Goal: Communication & Community: Answer question/provide support

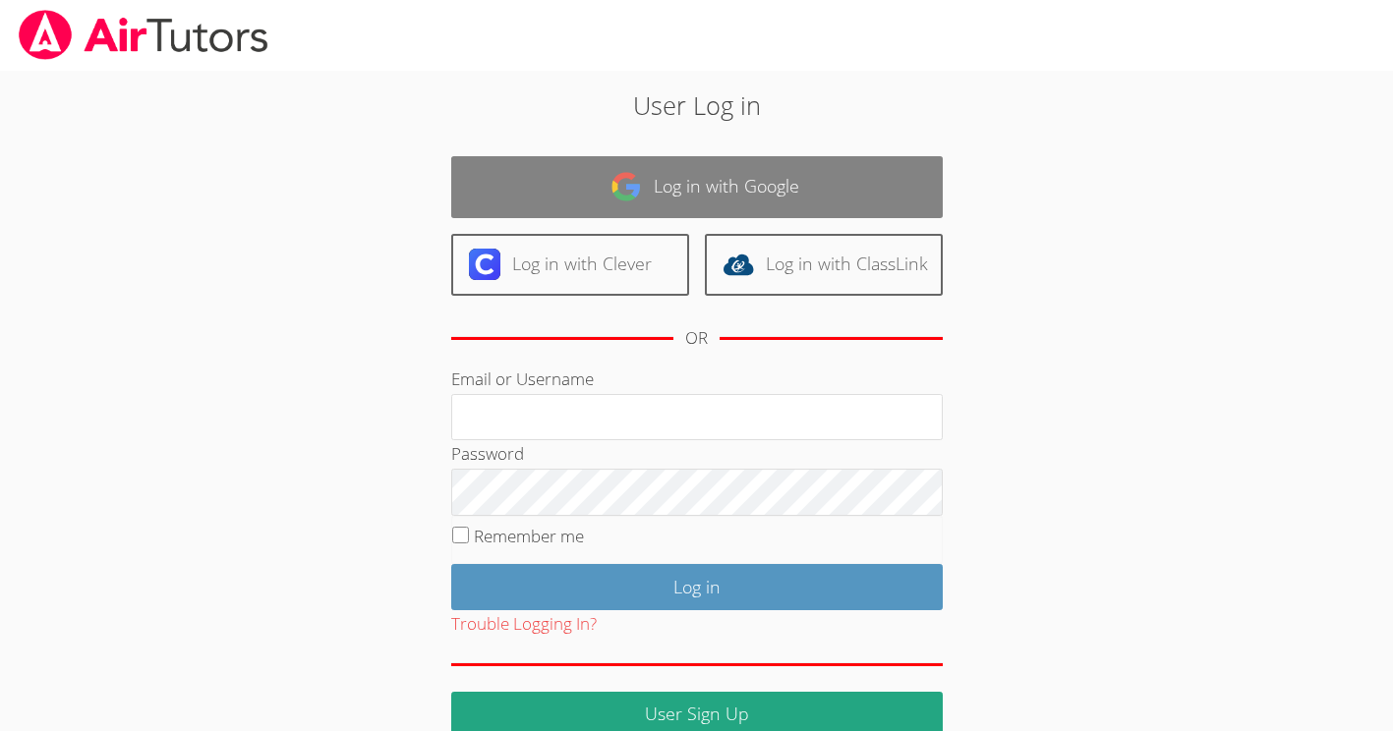
click at [620, 187] on img at bounding box center [625, 186] width 31 height 31
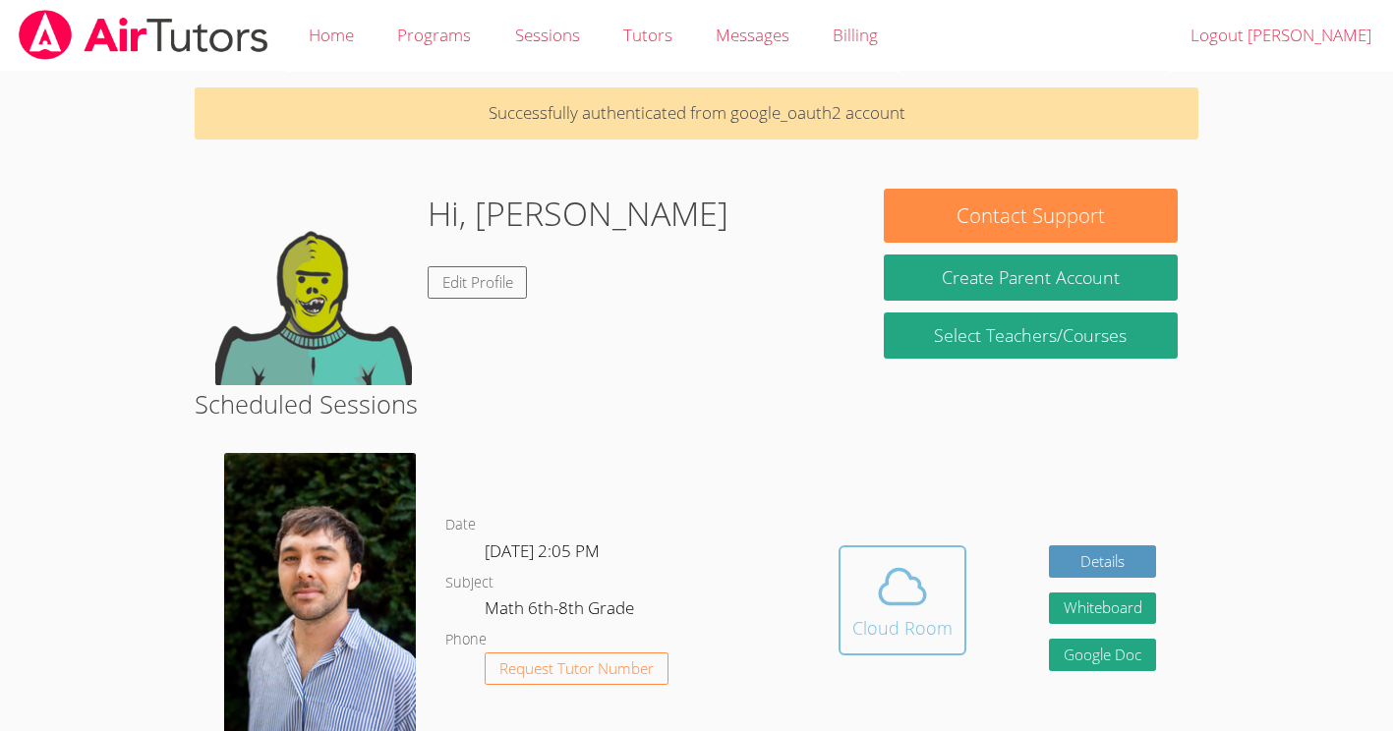
click at [914, 586] on icon at bounding box center [902, 586] width 55 height 55
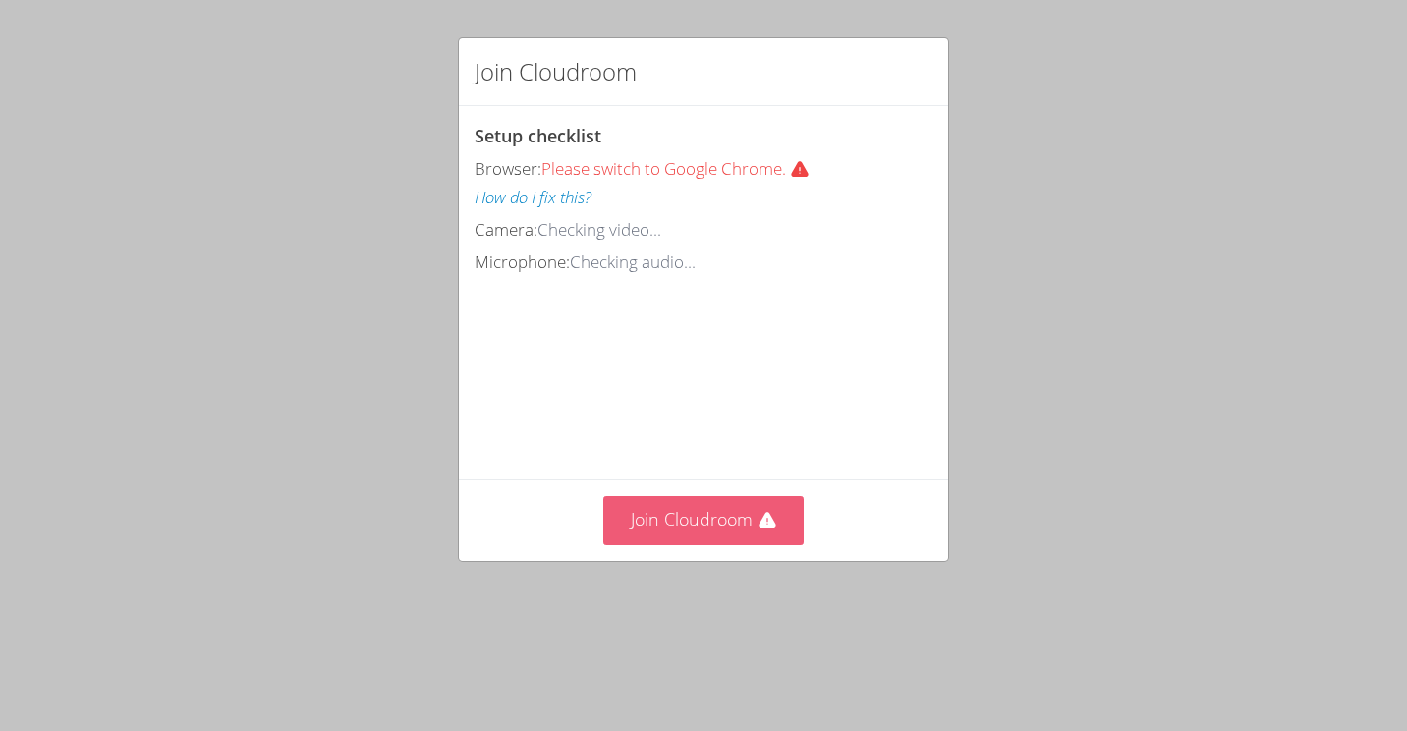
click at [771, 544] on button "Join Cloudroom" at bounding box center [703, 520] width 201 height 48
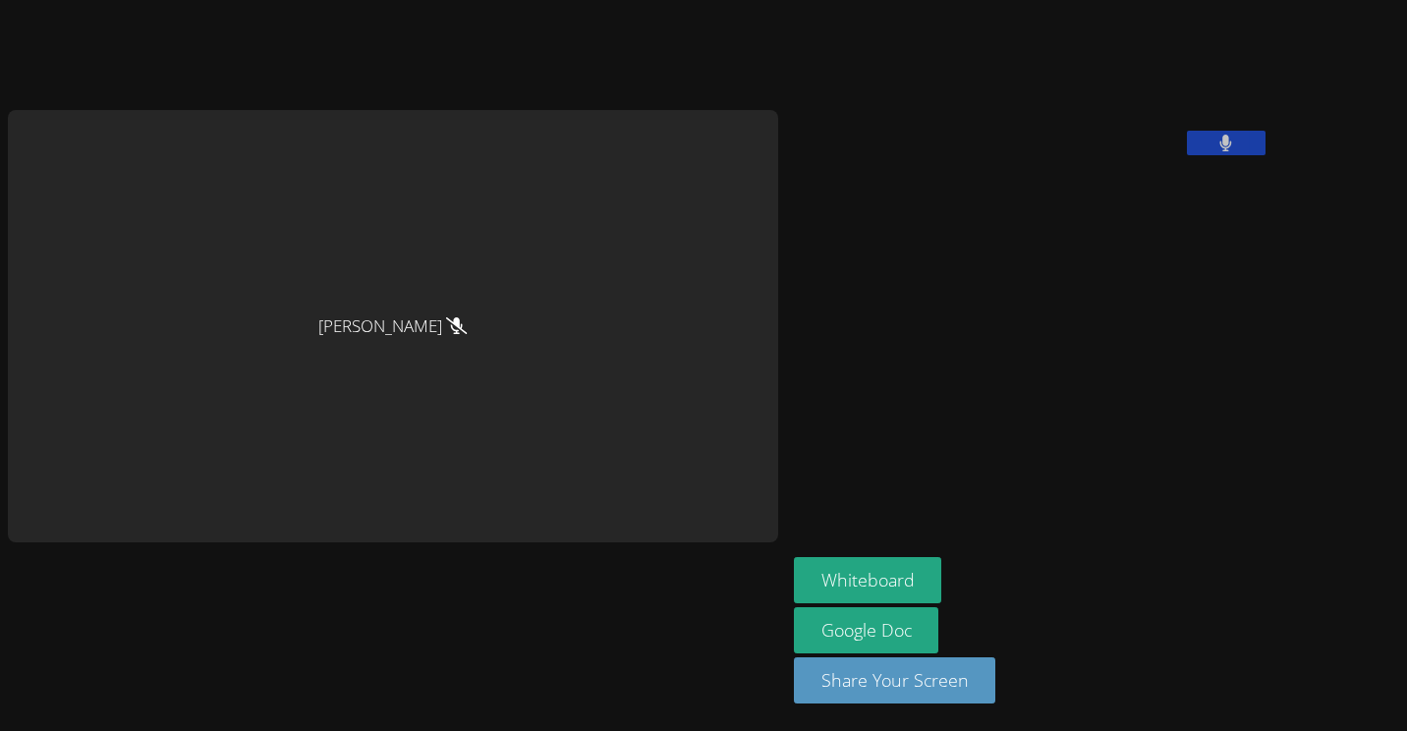
click at [1187, 155] on button at bounding box center [1226, 143] width 79 height 25
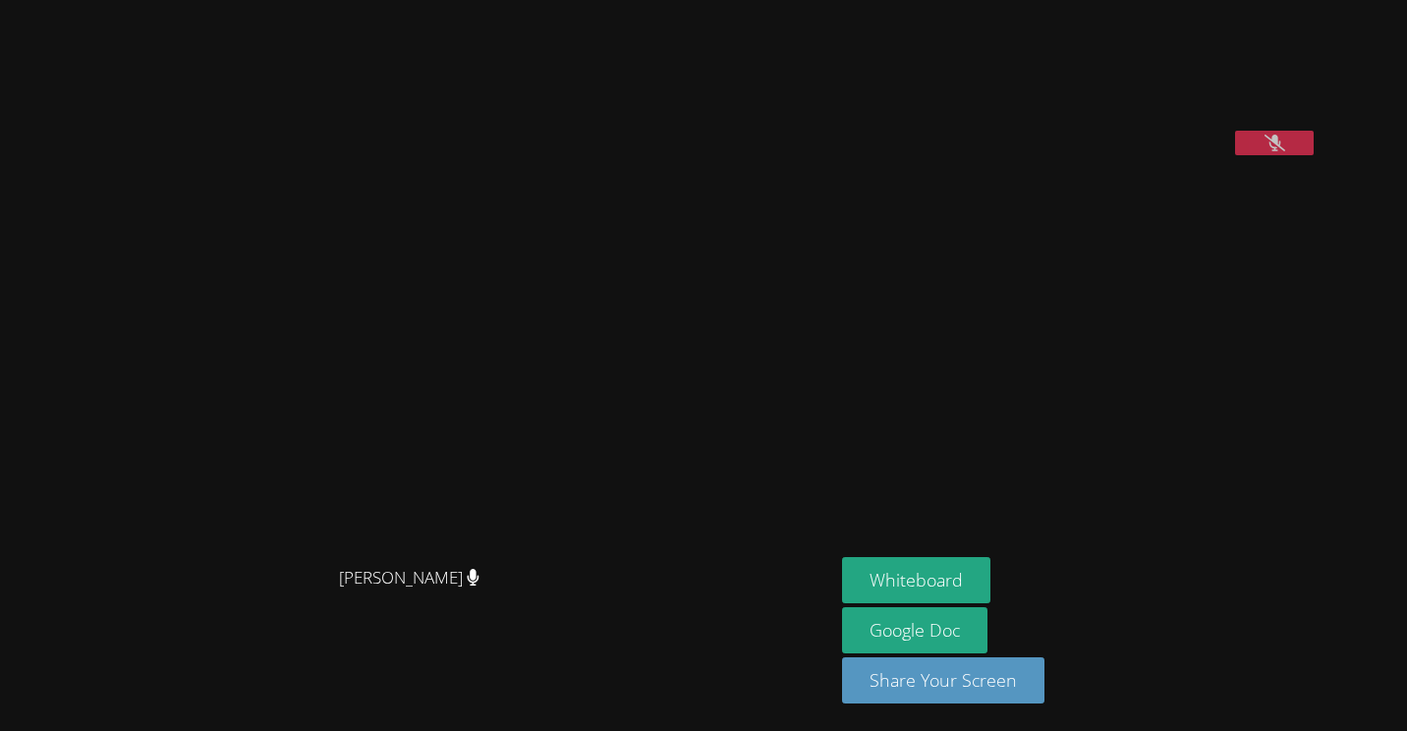
click at [1265, 151] on icon at bounding box center [1275, 143] width 21 height 17
click at [1269, 151] on icon at bounding box center [1275, 143] width 12 height 17
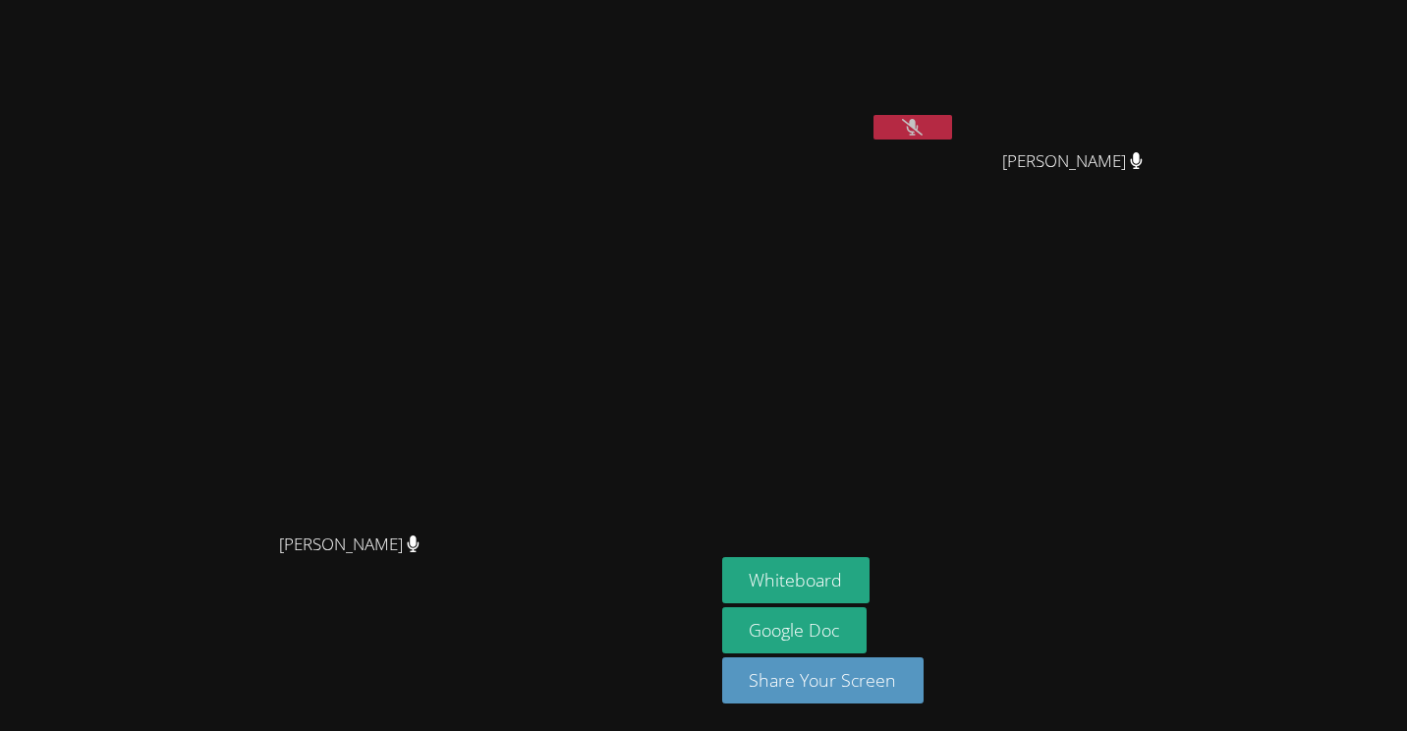
click at [952, 131] on button at bounding box center [913, 127] width 79 height 25
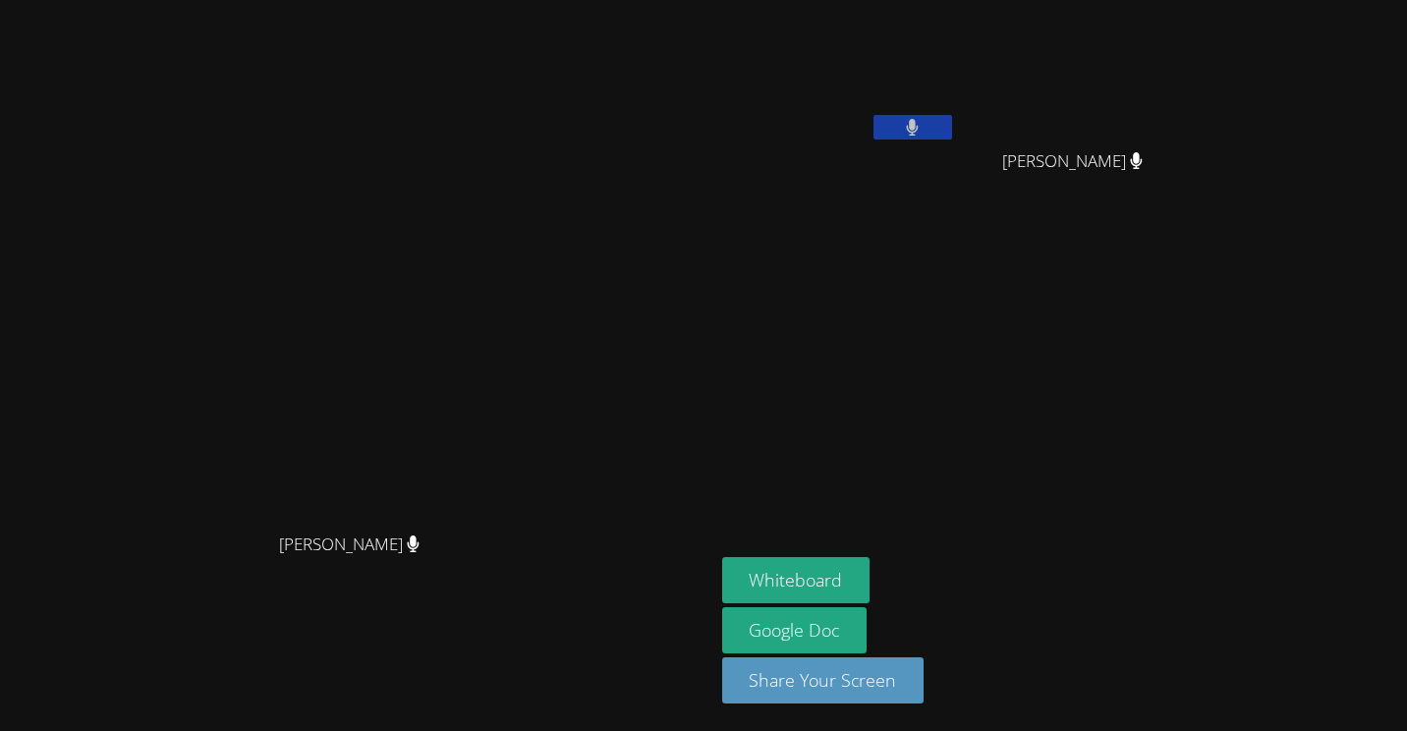
click at [952, 118] on button at bounding box center [913, 127] width 79 height 25
click at [871, 603] on button "Whiteboard" at bounding box center [796, 580] width 148 height 46
click at [923, 126] on icon at bounding box center [912, 127] width 21 height 17
click at [919, 123] on icon at bounding box center [912, 127] width 13 height 17
click at [923, 123] on icon at bounding box center [912, 127] width 21 height 17
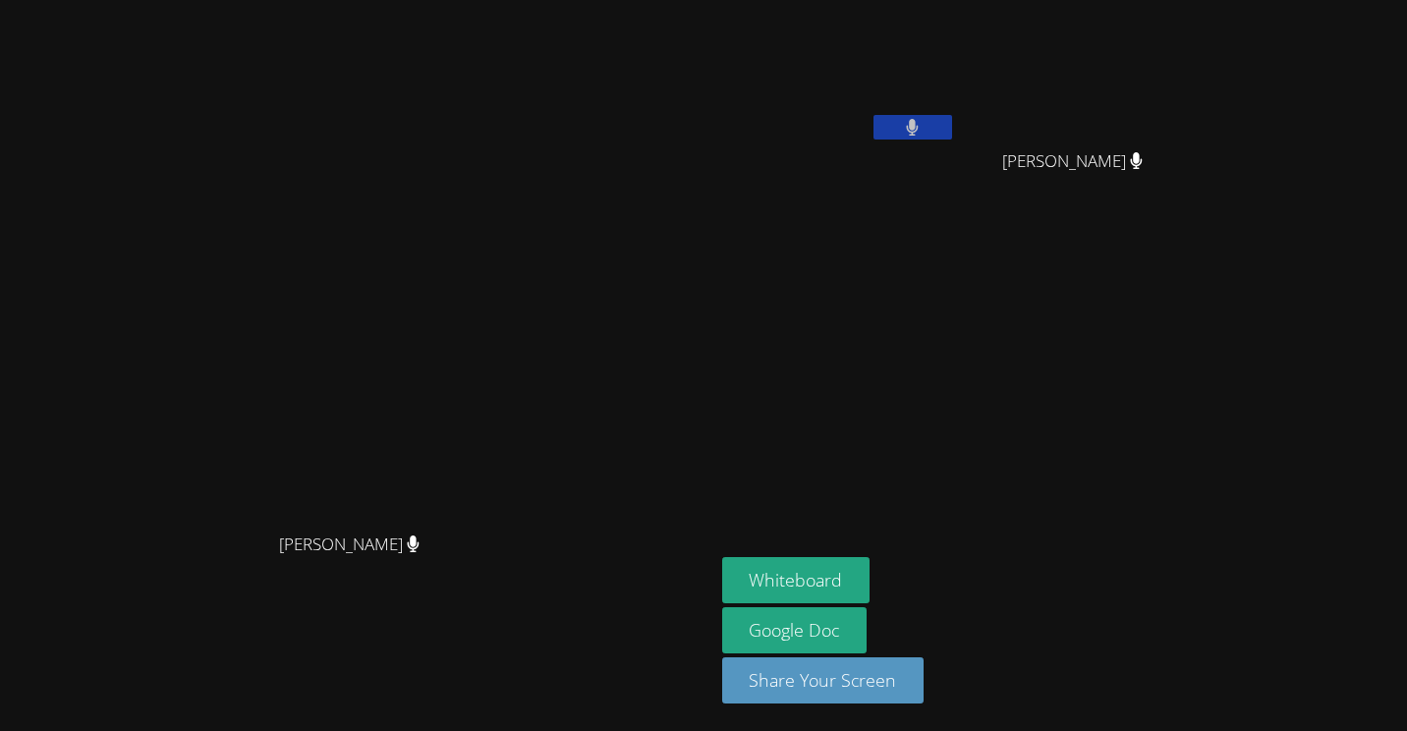
click at [952, 120] on button at bounding box center [913, 127] width 79 height 25
click at [923, 123] on icon at bounding box center [912, 127] width 21 height 17
click at [952, 123] on button at bounding box center [913, 127] width 79 height 25
click at [952, 130] on button at bounding box center [913, 127] width 79 height 25
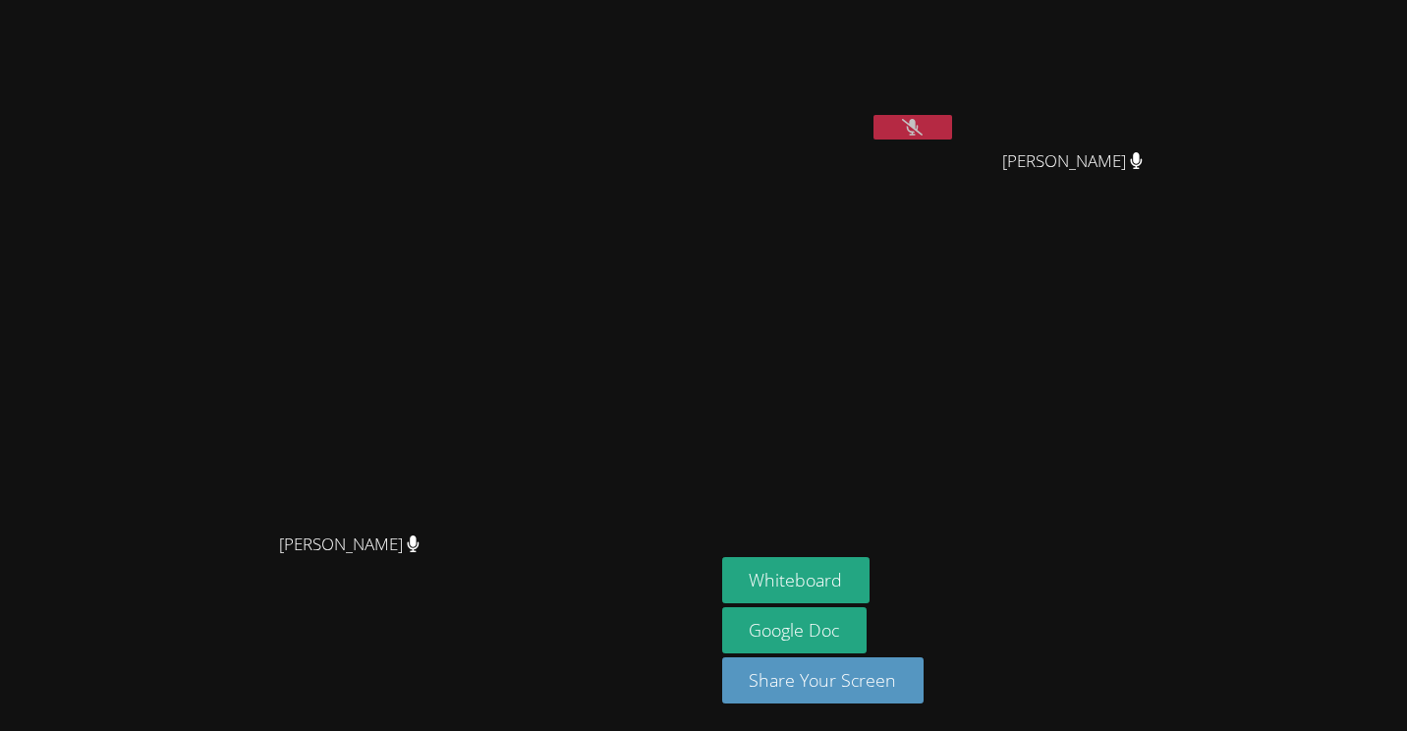
click at [923, 129] on icon at bounding box center [912, 127] width 21 height 17
click at [952, 126] on button at bounding box center [913, 127] width 79 height 25
click at [952, 136] on button at bounding box center [913, 127] width 79 height 25
click at [952, 138] on button at bounding box center [913, 127] width 79 height 25
click at [952, 129] on button at bounding box center [913, 127] width 79 height 25
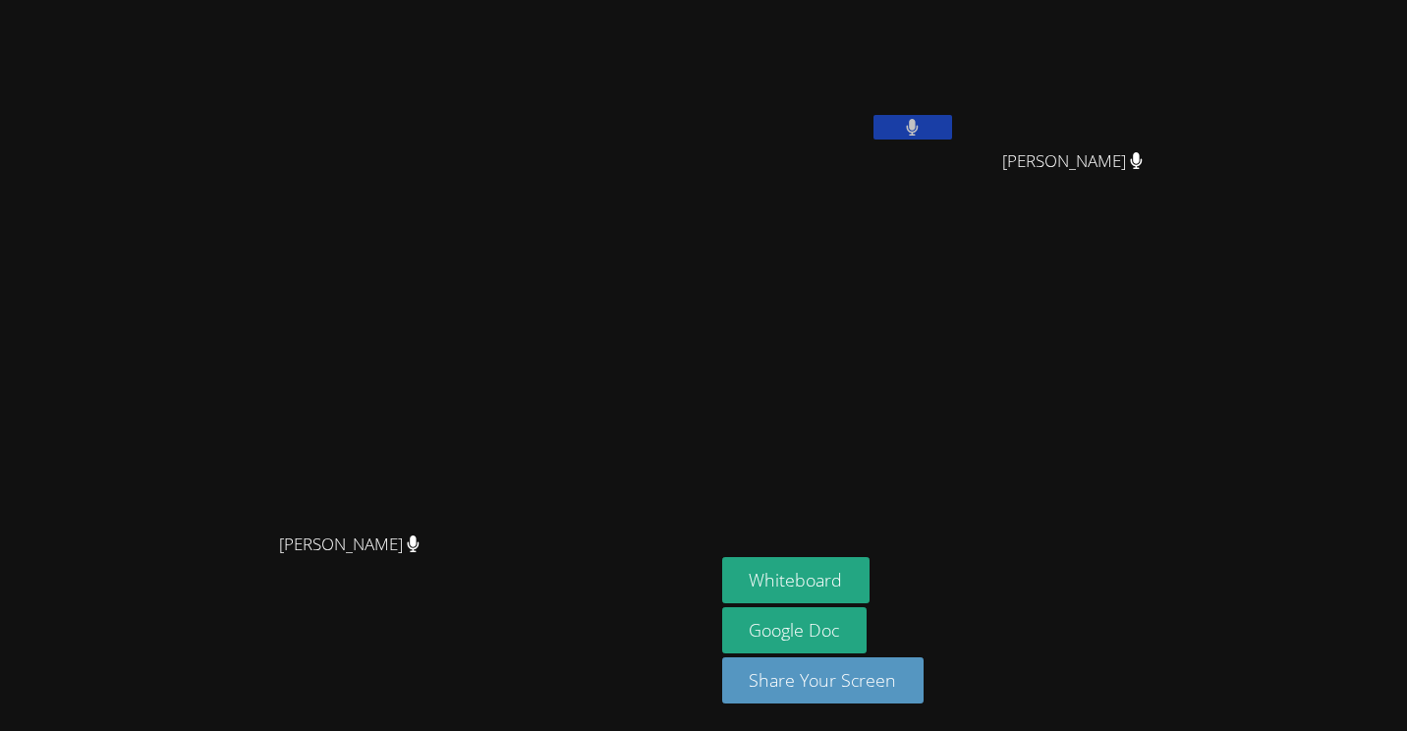
click at [956, 106] on video at bounding box center [839, 74] width 234 height 132
click at [956, 113] on video at bounding box center [839, 74] width 234 height 132
click at [919, 126] on icon at bounding box center [913, 127] width 12 height 17
click at [923, 125] on icon at bounding box center [912, 127] width 21 height 17
click at [919, 135] on icon at bounding box center [912, 127] width 13 height 17
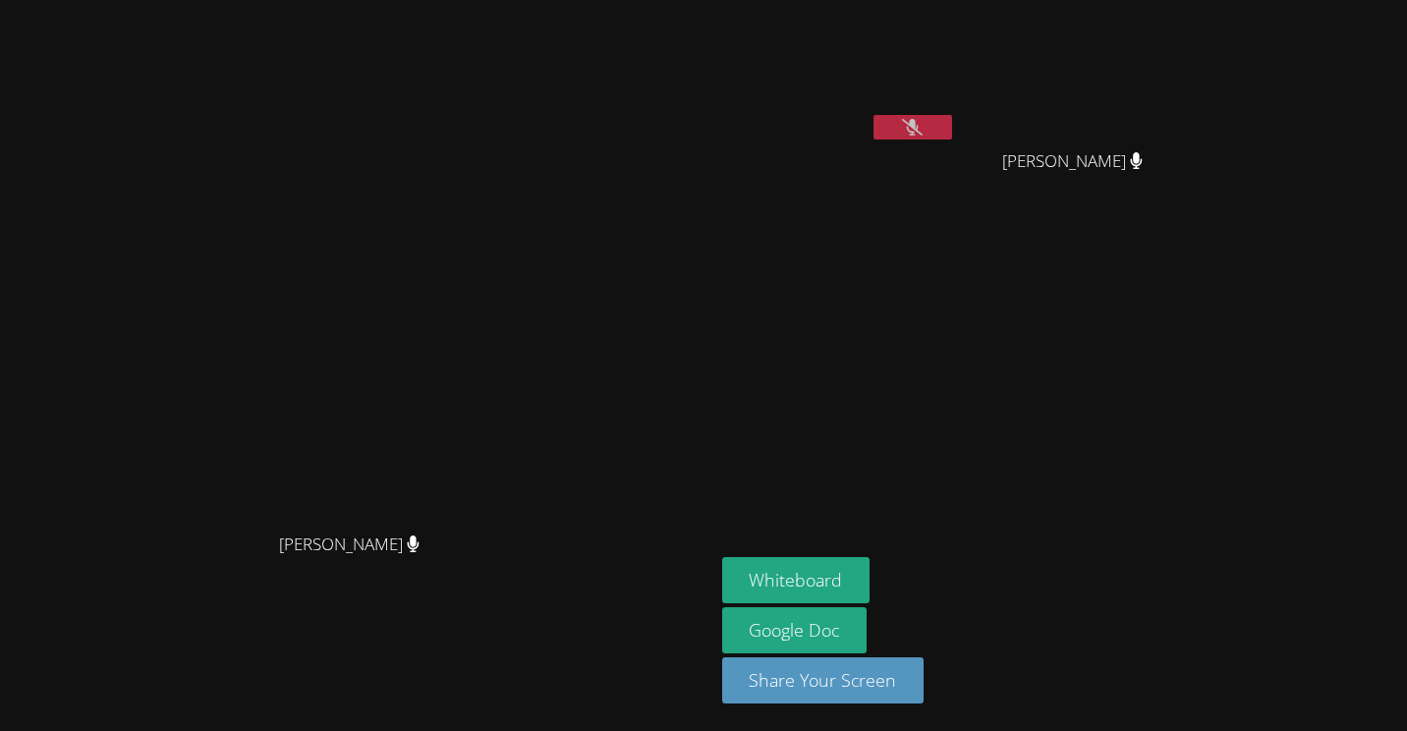
click at [952, 120] on button at bounding box center [913, 127] width 79 height 25
click at [952, 134] on button at bounding box center [913, 127] width 79 height 25
click at [952, 128] on button at bounding box center [913, 127] width 79 height 25
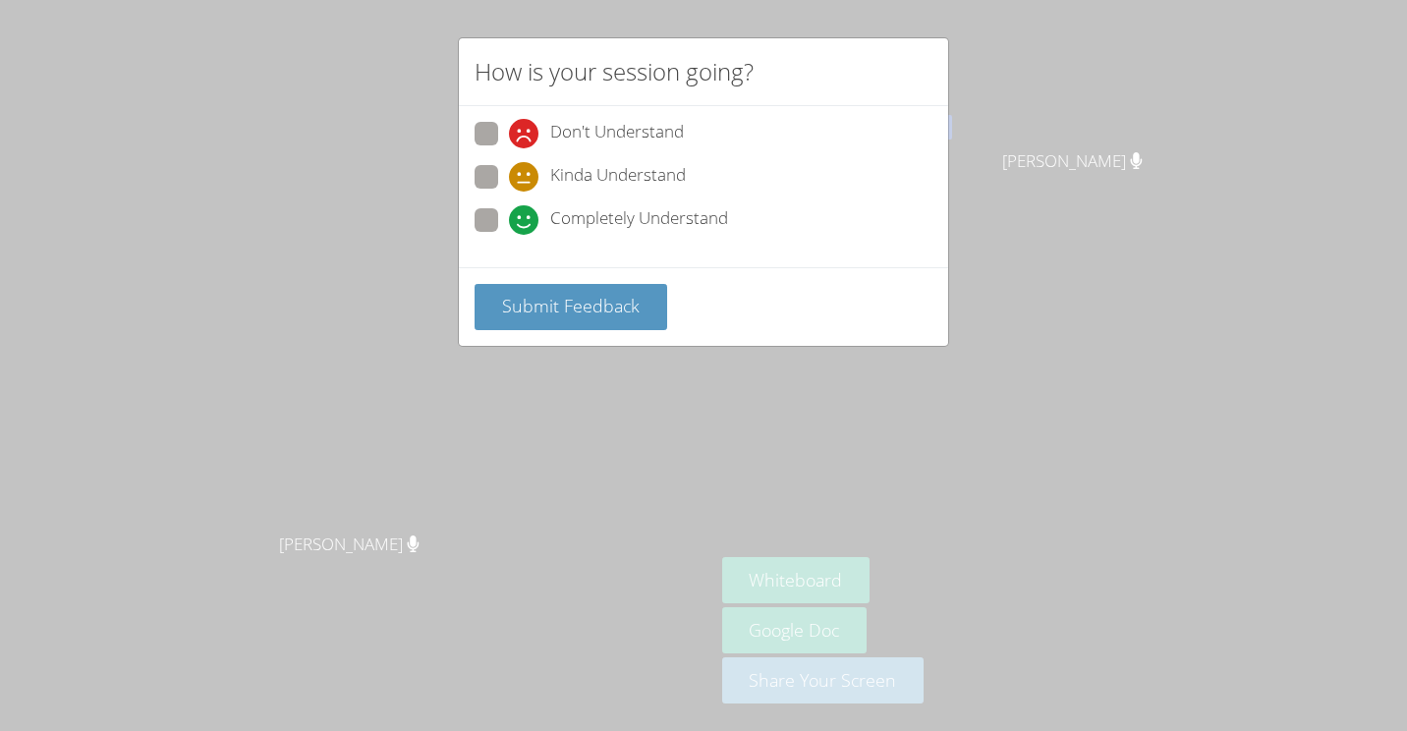
click at [505, 219] on label "Completely Understand" at bounding box center [602, 221] width 254 height 27
click at [509, 219] on input "Completely Understand" at bounding box center [517, 216] width 17 height 17
radio input "true"
click at [582, 319] on button "Submit Feedback" at bounding box center [571, 307] width 193 height 46
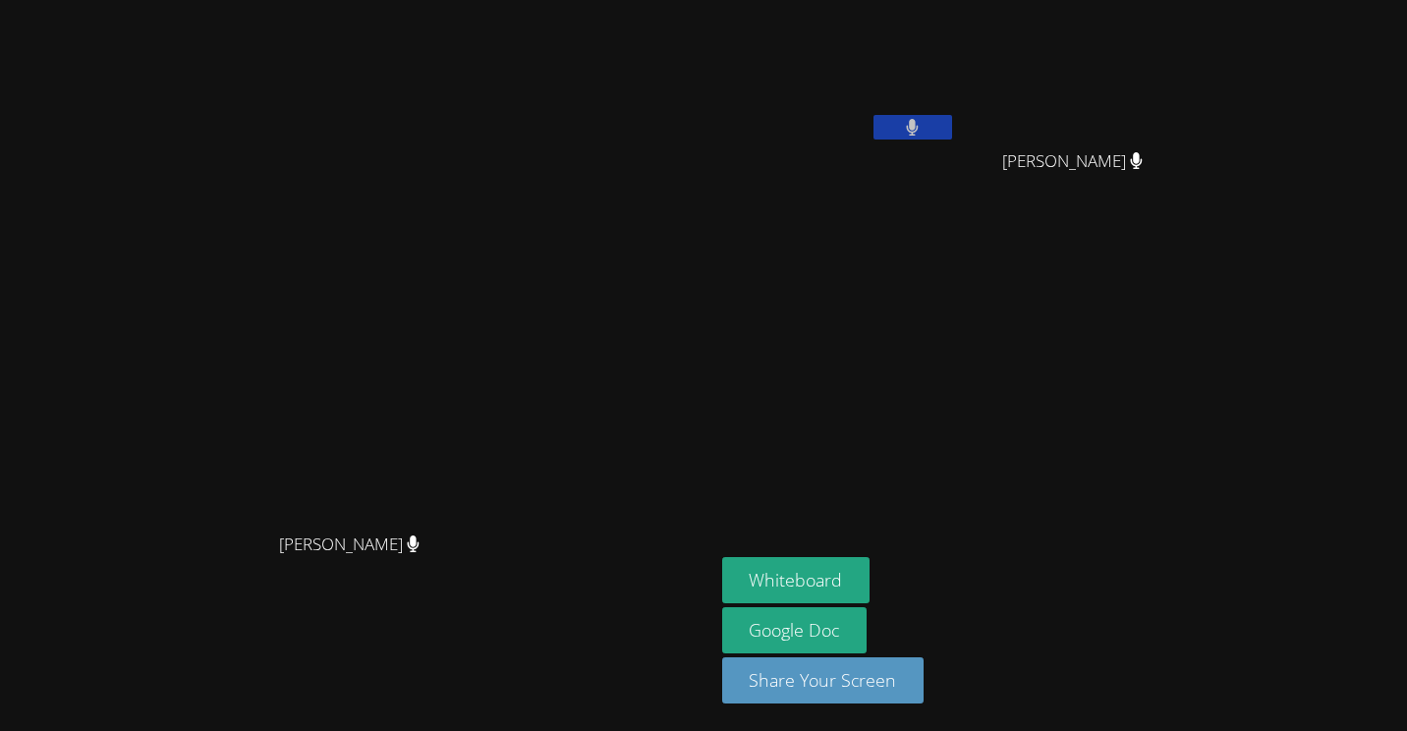
click at [874, 115] on button at bounding box center [913, 127] width 79 height 25
